Goal: Find contact information: Find contact information

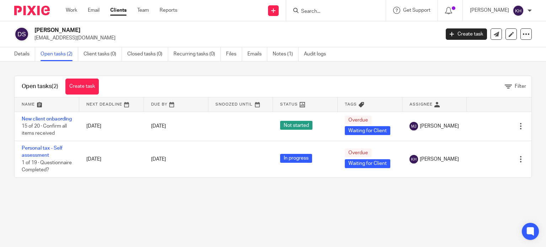
click at [364, 12] on input "Search" at bounding box center [332, 12] width 64 height 6
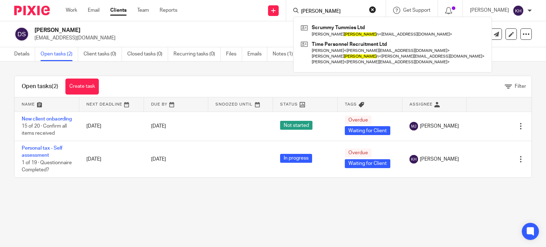
type input "[PERSON_NAME]"
drag, startPoint x: 351, startPoint y: 8, endPoint x: 300, endPoint y: 15, distance: 51.6
click at [300, 15] on div "Send new email Create task Add client [PERSON_NAME] Scrummy Tummies Ltd [PERSON…" at bounding box center [367, 10] width 358 height 21
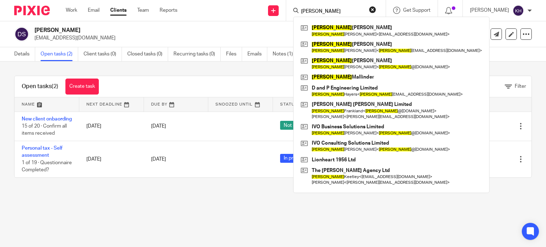
type input "[PERSON_NAME]"
click at [376, 8] on button "reset" at bounding box center [372, 9] width 7 height 7
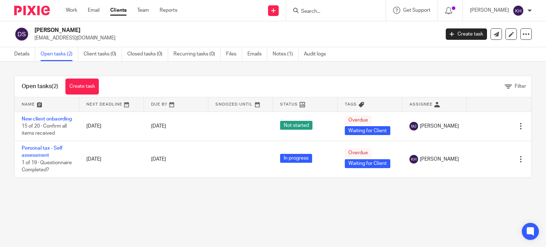
click at [225, 31] on h2 "[PERSON_NAME]" at bounding box center [194, 30] width 321 height 7
click at [334, 11] on input "Search" at bounding box center [332, 12] width 64 height 6
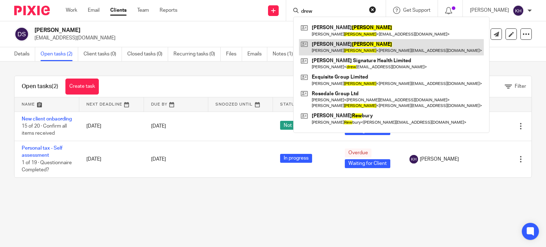
type input "drew"
click at [368, 46] on link at bounding box center [391, 47] width 185 height 16
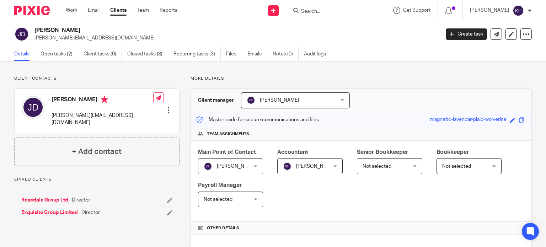
drag, startPoint x: 33, startPoint y: 37, endPoint x: 117, endPoint y: 38, distance: 83.9
click at [117, 38] on div "[PERSON_NAME] [PERSON_NAME][EMAIL_ADDRESS][DOMAIN_NAME]" at bounding box center [224, 34] width 421 height 15
copy p "[PERSON_NAME][EMAIL_ADDRESS][DOMAIN_NAME]"
click at [69, 12] on link "Work" at bounding box center [71, 10] width 11 height 7
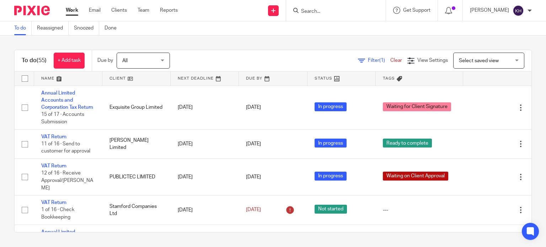
click at [277, 35] on div "To do Reassigned Snoozed Done" at bounding box center [273, 28] width 546 height 14
